Goal: Task Accomplishment & Management: Manage account settings

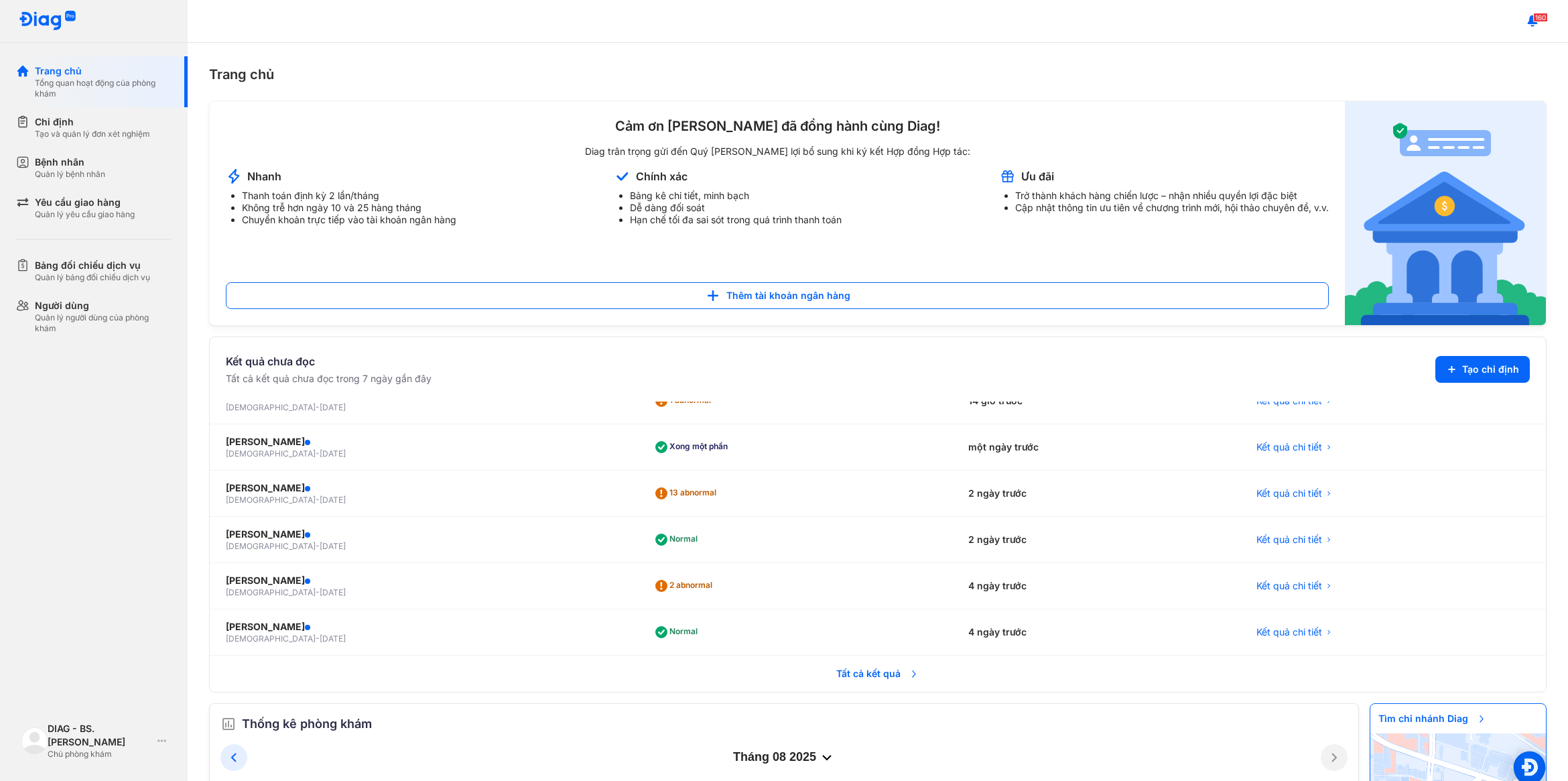
scroll to position [104, 0]
click at [87, 734] on div "DIAG - BS. [PERSON_NAME]" at bounding box center [100, 734] width 104 height 26
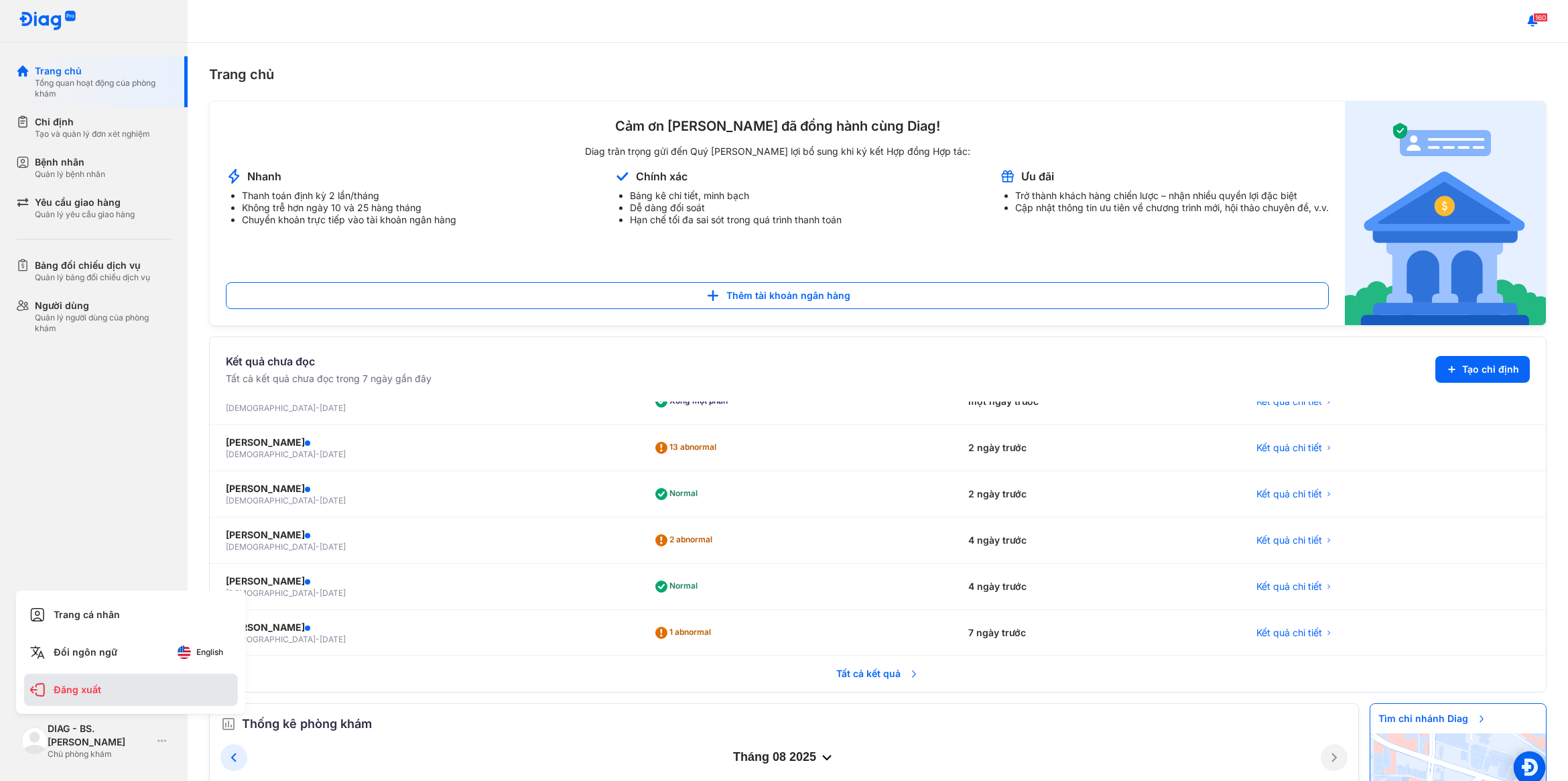
click at [90, 693] on div "Đăng xuất" at bounding box center [131, 689] width 214 height 32
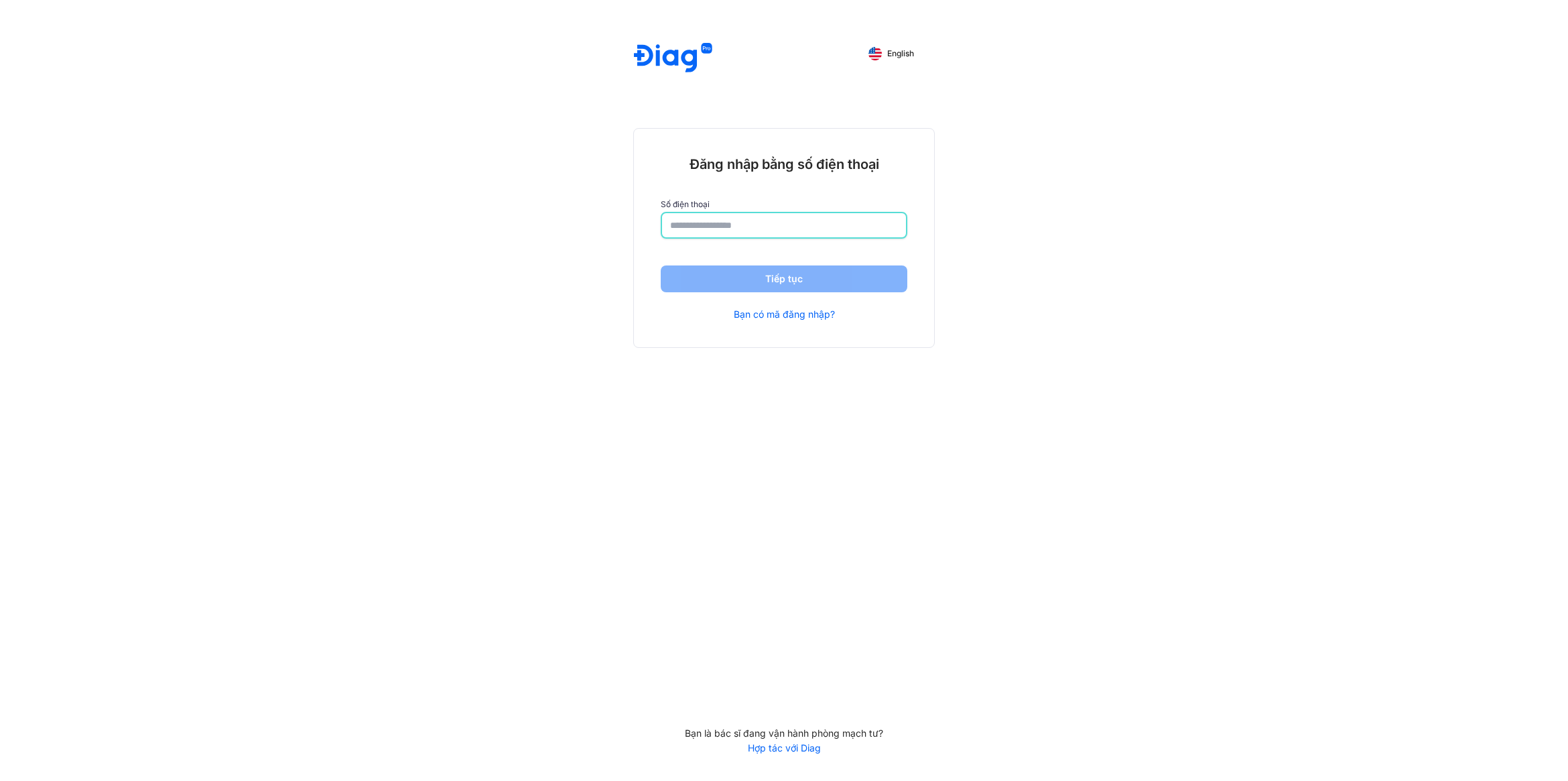
click at [806, 233] on input "number" at bounding box center [784, 225] width 227 height 24
type input "**********"
click at [791, 280] on button "Tiếp tục" at bounding box center [784, 279] width 247 height 26
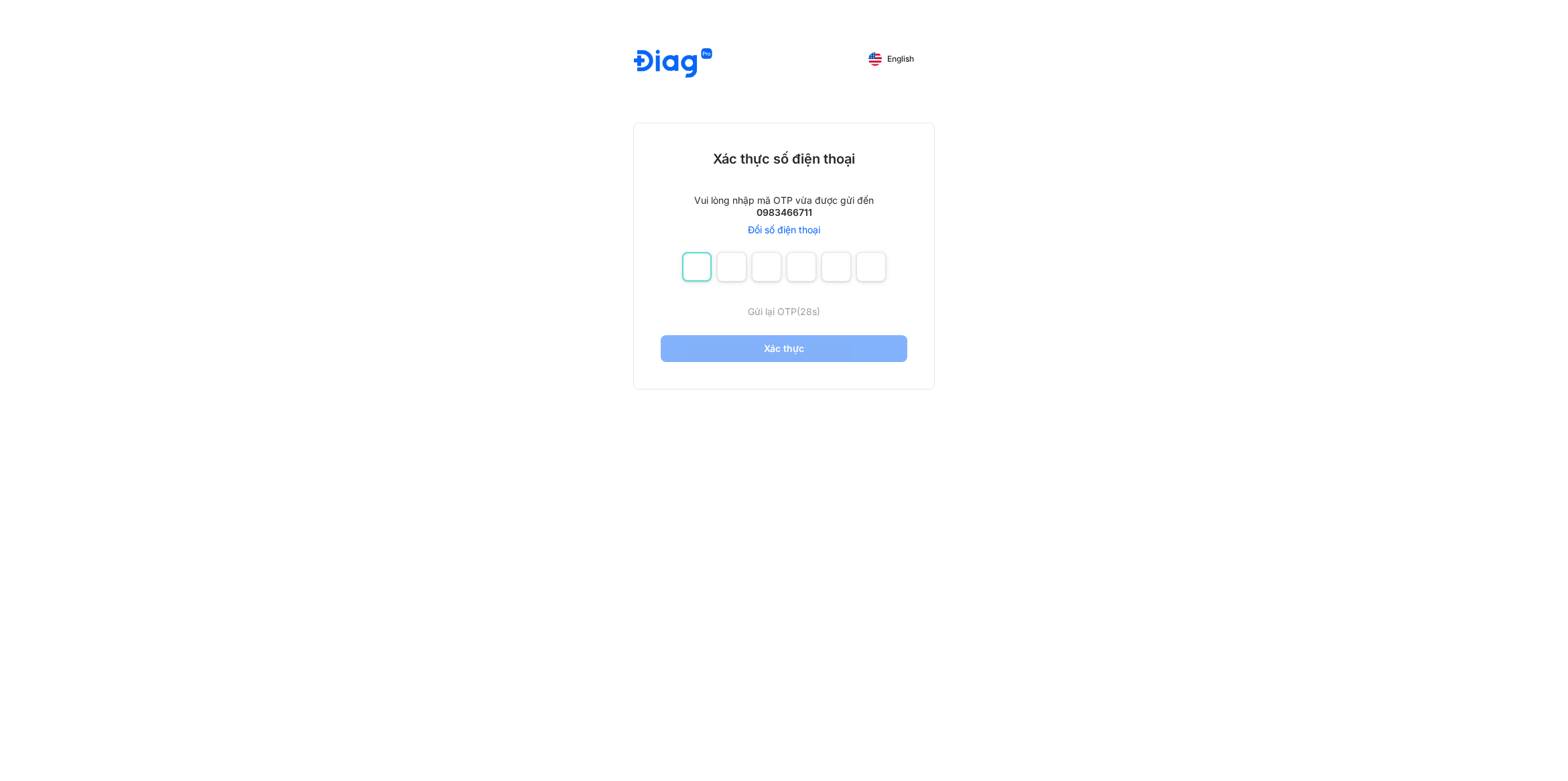
click at [697, 257] on input "number" at bounding box center [697, 267] width 29 height 29
type input "*"
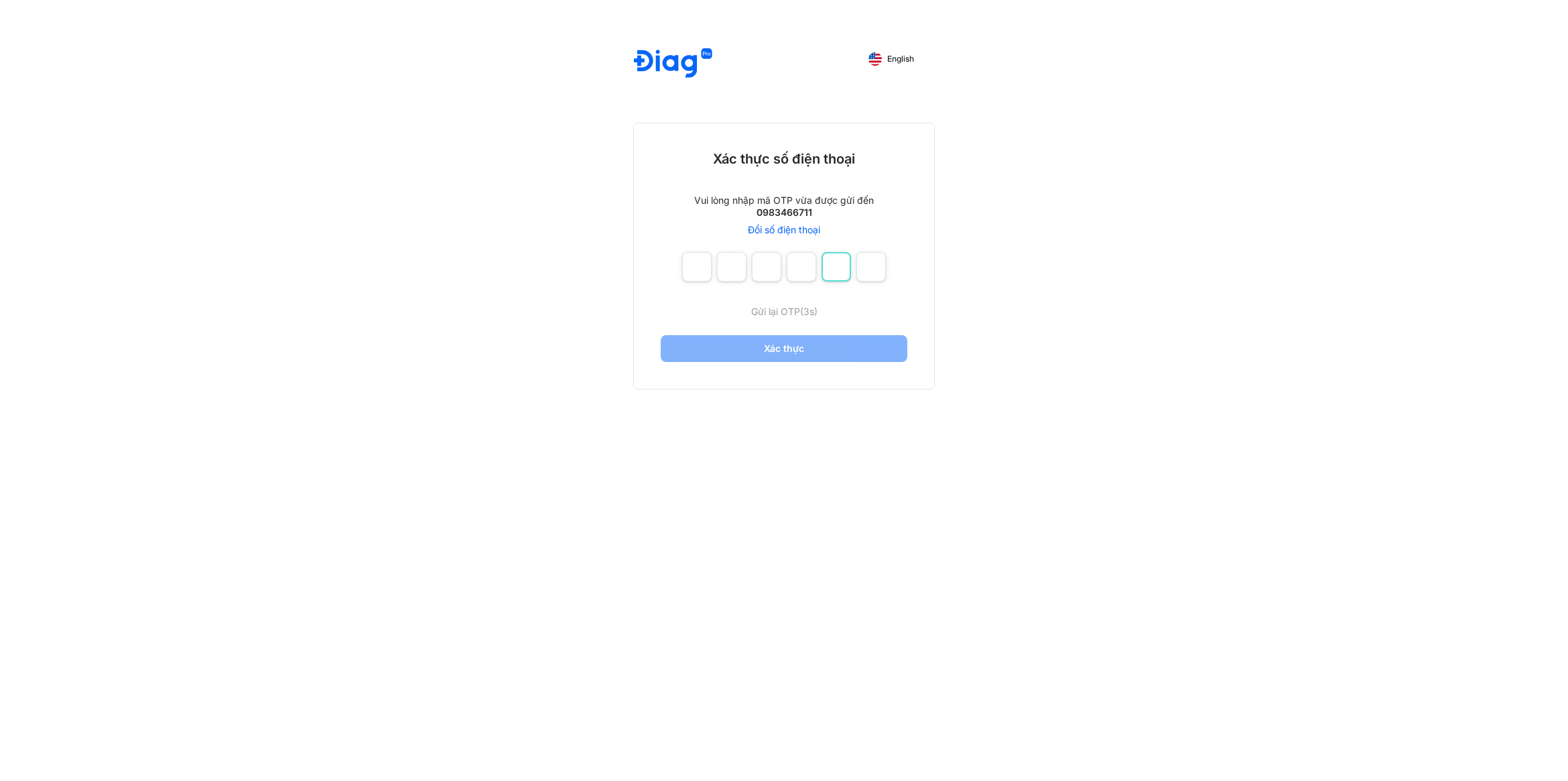
type input "*"
